Goal: Browse casually

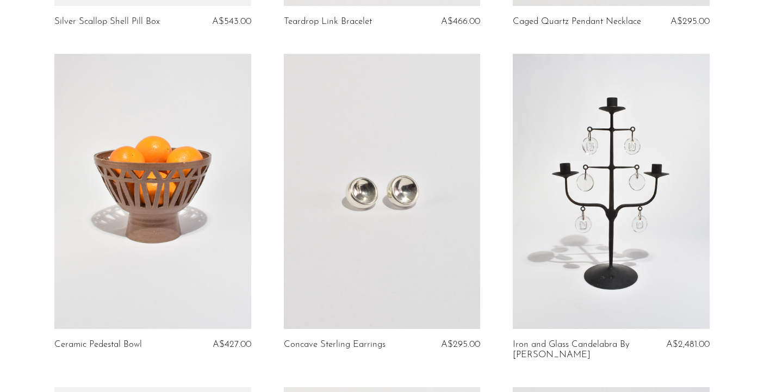
scroll to position [1351, 0]
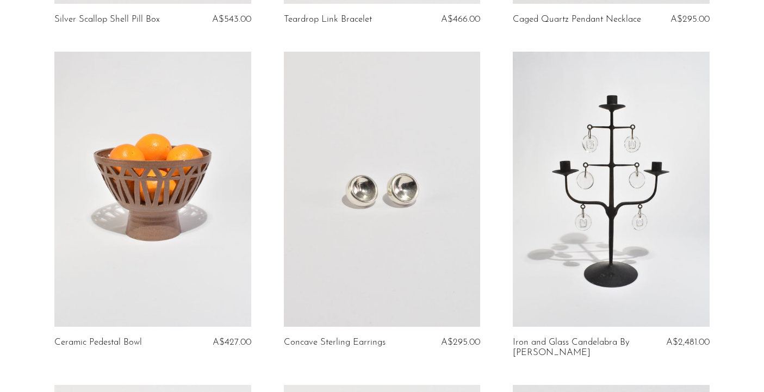
click at [390, 215] on link at bounding box center [382, 189] width 196 height 275
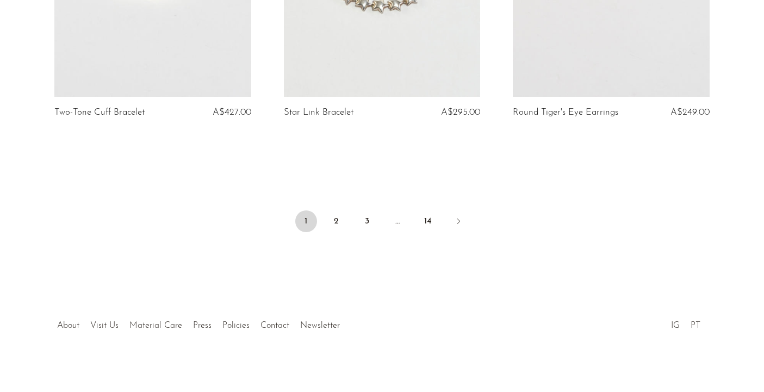
scroll to position [3890, 0]
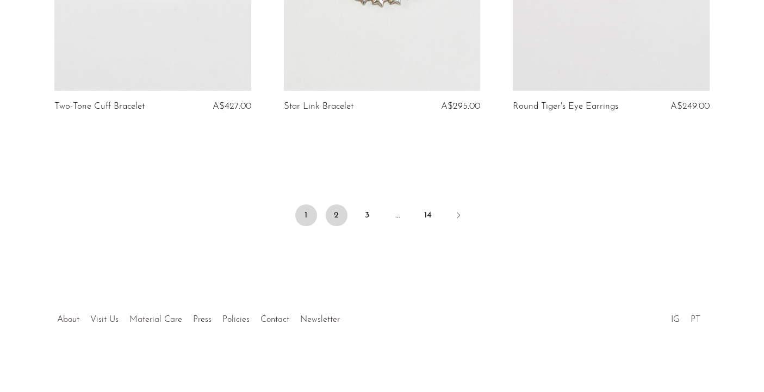
click at [334, 219] on link "2" at bounding box center [337, 215] width 22 height 22
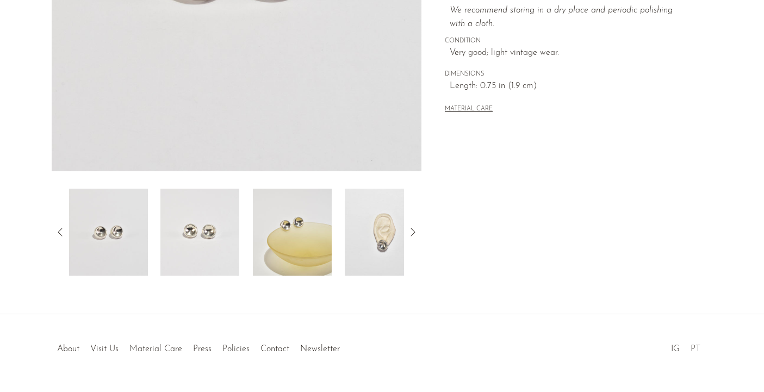
scroll to position [290, 0]
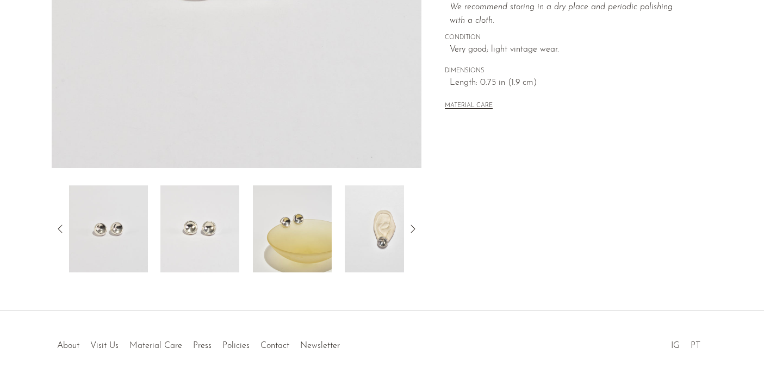
click at [371, 246] on img at bounding box center [384, 228] width 79 height 87
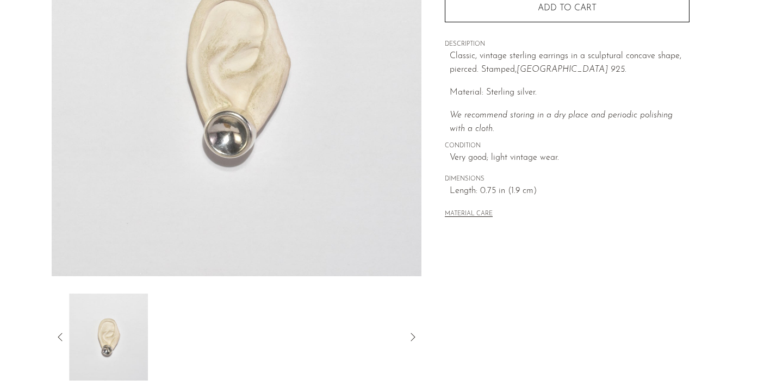
scroll to position [179, 0]
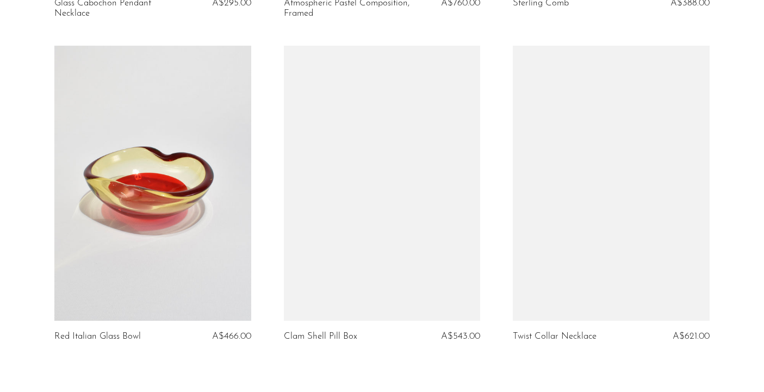
scroll to position [3859, 0]
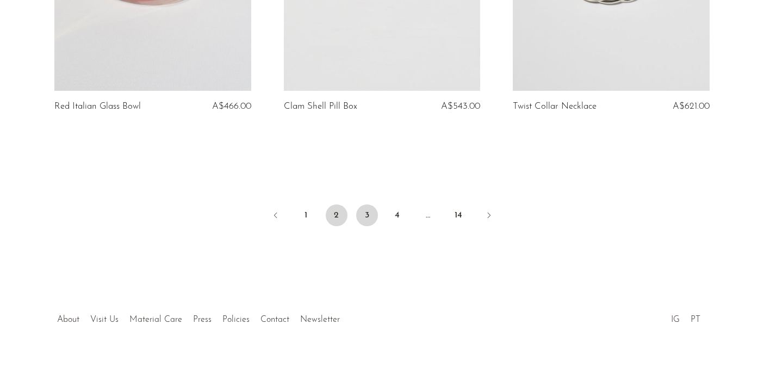
click at [366, 215] on link "3" at bounding box center [367, 215] width 22 height 22
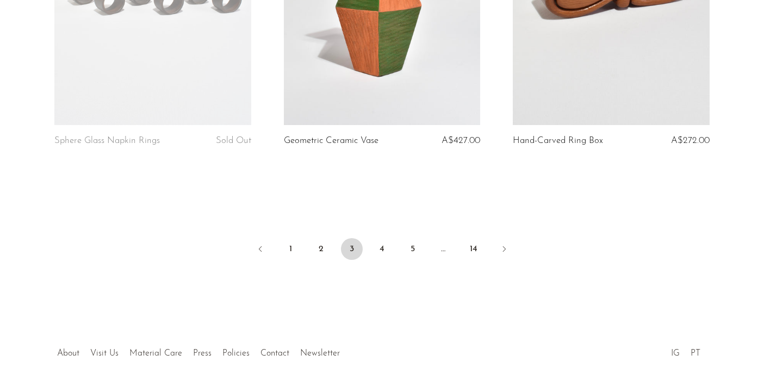
scroll to position [3851, 0]
